Goal: Task Accomplishment & Management: Complete application form

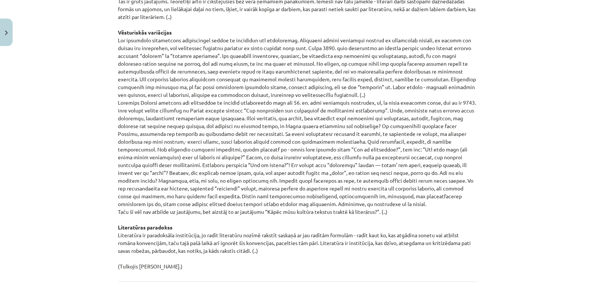
scroll to position [773, 0]
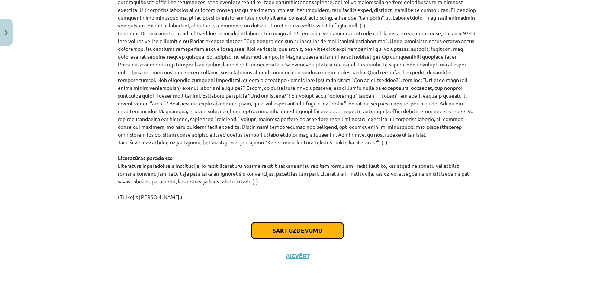
drag, startPoint x: 273, startPoint y: 231, endPoint x: 259, endPoint y: 231, distance: 14.5
click at [259, 231] on button "Sākt uzdevumu" at bounding box center [297, 231] width 92 height 16
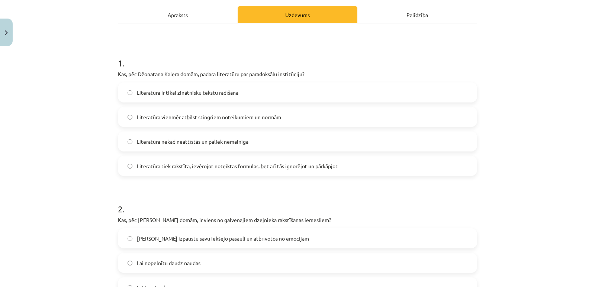
scroll to position [93, 0]
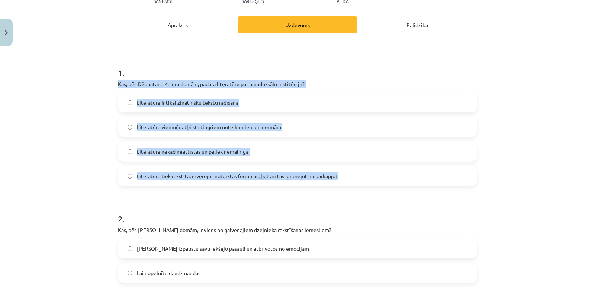
drag, startPoint x: 115, startPoint y: 81, endPoint x: 337, endPoint y: 179, distance: 242.1
click at [337, 179] on div "1 . Kas, pēc Džonatana Kalera domām, padara literatūru par paradoksālu institūc…" at bounding box center [297, 120] width 359 height 131
copy div "Kas, pēc Džonatana Kalera domām, padara literatūru par paradoksālu institūciju?…"
click at [121, 176] on label "Literatūra tiek rakstīta, ievērojot noteiktas formulas, bet arī tās ignorējot u…" at bounding box center [298, 176] width 358 height 19
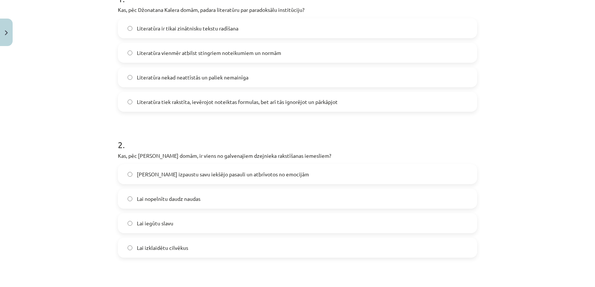
scroll to position [242, 0]
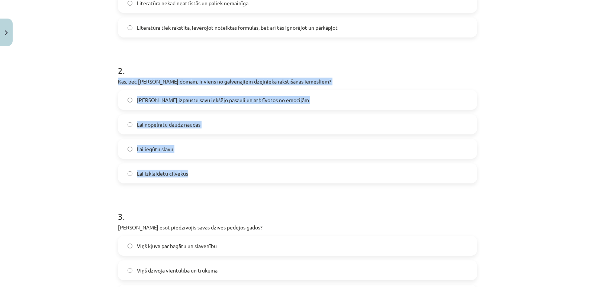
drag, startPoint x: 115, startPoint y: 80, endPoint x: 227, endPoint y: 183, distance: 153.2
click at [227, 183] on div "12 XP Saņemsi Sarežģīts 366 pilda Apraksts Uzdevums Palīdzība 1 . Kas, pēc Džon…" at bounding box center [297, 249] width 368 height 882
copy div "Kas, pēc [PERSON_NAME] domām, ir viens no galvenajiem dzejnieka rakstīšanas iem…"
click at [88, 122] on div "Mācību tēma: Literatūras i - 10. klases 1.ieskaites mācību materiāls #3 Kas ir …" at bounding box center [297, 143] width 595 height 287
click at [122, 102] on label "[PERSON_NAME] izpaustu savu iekšējo pasauli un atbrīvotos no emocijām" at bounding box center [298, 100] width 358 height 19
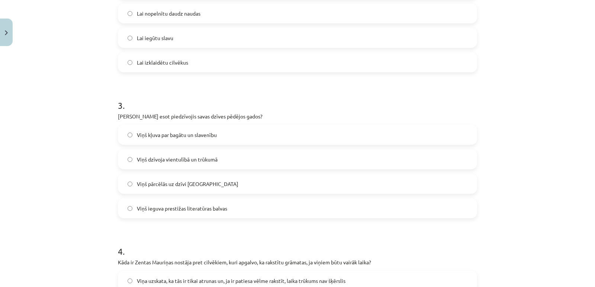
scroll to position [353, 0]
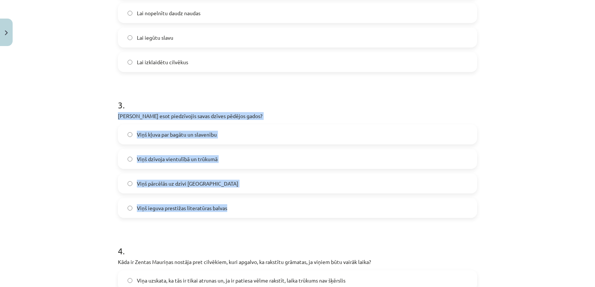
drag, startPoint x: 115, startPoint y: 114, endPoint x: 235, endPoint y: 203, distance: 149.7
click at [235, 203] on div "3 . Ko [PERSON_NAME] esot piedzīvojis savas dzīves pēdējos gados? Viņš kļuva pa…" at bounding box center [297, 152] width 359 height 131
copy div "[PERSON_NAME] esot piedzīvojis savas dzīves pēdējos gados? Viņš kļuva par bagāt…"
click at [93, 140] on div "Mācību tēma: Literatūras i - 10. klases 1.ieskaites mācību materiāls #3 Kas ir …" at bounding box center [297, 143] width 595 height 287
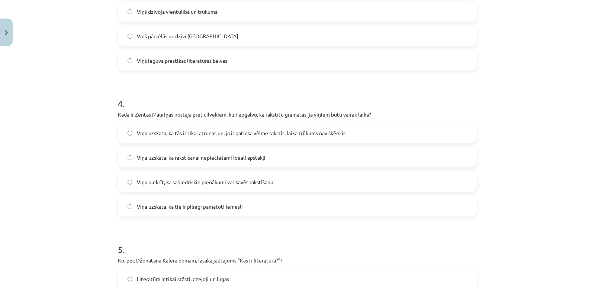
scroll to position [502, 0]
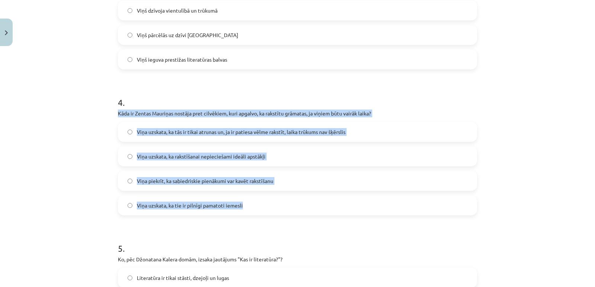
drag, startPoint x: 115, startPoint y: 113, endPoint x: 242, endPoint y: 208, distance: 158.7
click at [242, 208] on div "4 . Kāda ir Zentas Mauriņas nostāja pret cilvēkiem, kuri apgalvo, ka rakstītu g…" at bounding box center [297, 149] width 359 height 131
copy div "Kāda ir Zentas Mauriņas nostāja pret cilvēkiem, kuri apgalvo, ka rakstītu grāma…"
click at [94, 125] on div "Mācību tēma: Literatūras i - 10. klases 1.ieskaites mācību materiāls #3 Kas ir …" at bounding box center [297, 143] width 595 height 287
click at [94, 138] on div "Mācību tēma: Literatūras i - 10. klases 1.ieskaites mācību materiāls #3 Kas ir …" at bounding box center [297, 143] width 595 height 287
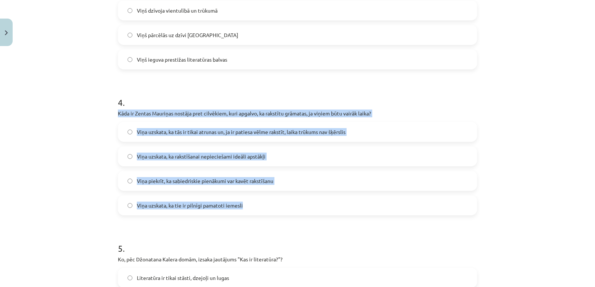
click at [92, 142] on div "Mācību tēma: Literatūras i - 10. klases 1.ieskaites mācību materiāls #3 Kas ir …" at bounding box center [297, 143] width 595 height 287
click at [16, 152] on div "Mācību tēma: Literatūras i - 10. klases 1.ieskaites mācību materiāls #3 Kas ir …" at bounding box center [297, 143] width 595 height 287
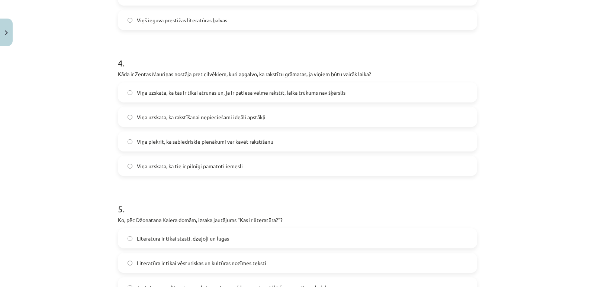
scroll to position [614, 0]
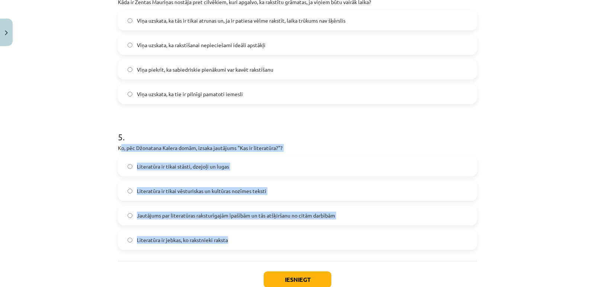
drag, startPoint x: 118, startPoint y: 148, endPoint x: 230, endPoint y: 232, distance: 140.3
click at [230, 232] on div "5 . Ko, pēc Džonatana Kalera domām, izsaka jautājums "Kas ir literatūra?"? Lite…" at bounding box center [297, 184] width 359 height 131
click at [148, 239] on span "Literatūra ir jebkas, ko rakstnieki raksta" at bounding box center [182, 241] width 91 height 8
drag, startPoint x: 114, startPoint y: 146, endPoint x: 232, endPoint y: 245, distance: 153.7
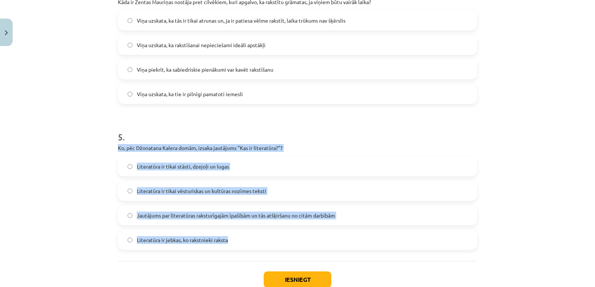
copy div "Ko, pēc Džonatana Kalera domām, izsaka jautājums "Kas ir literatūra?"? Literatū…"
click at [107, 220] on div "Mācību tēma: Literatūras i - 10. klases 1.ieskaites mācību materiāls #3 Kas ir …" at bounding box center [297, 143] width 595 height 287
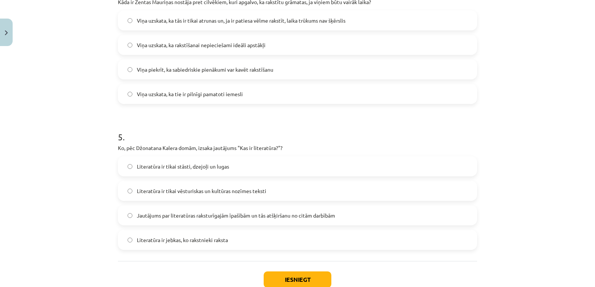
scroll to position [663, 0]
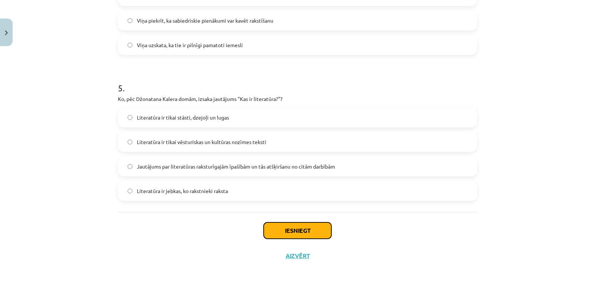
click at [297, 228] on button "Iesniegt" at bounding box center [298, 231] width 68 height 16
